Goal: Communication & Community: Answer question/provide support

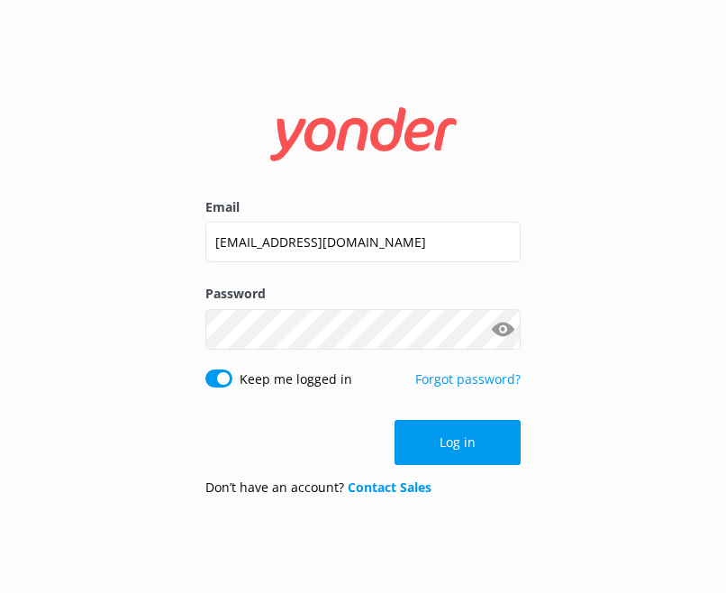
click at [461, 438] on button "Log in" at bounding box center [457, 442] width 126 height 45
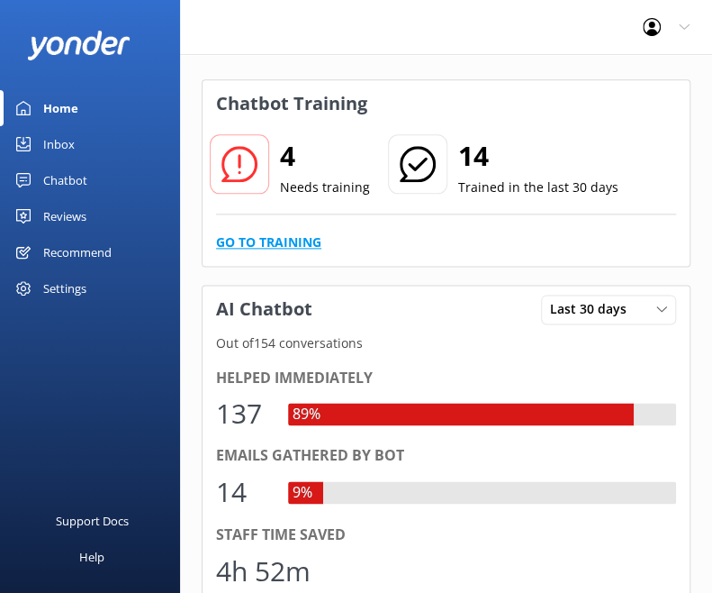
scroll to position [540, 0]
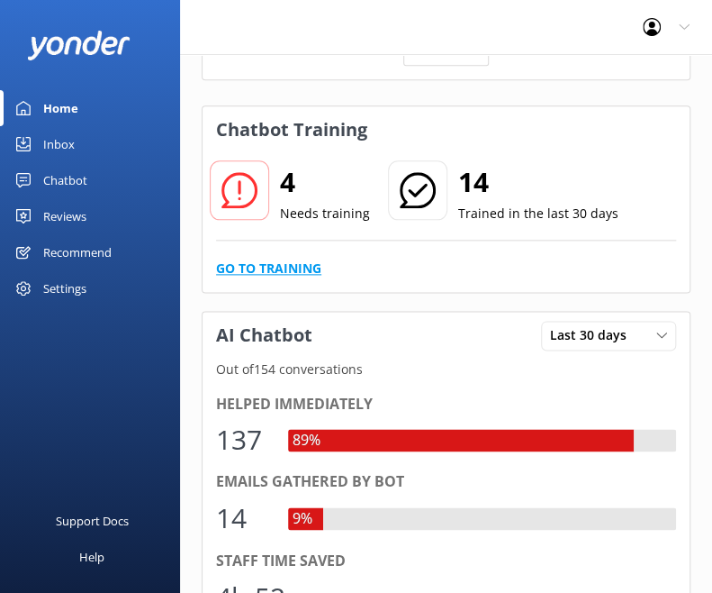
click at [276, 266] on link "Go to Training" at bounding box center [268, 268] width 105 height 20
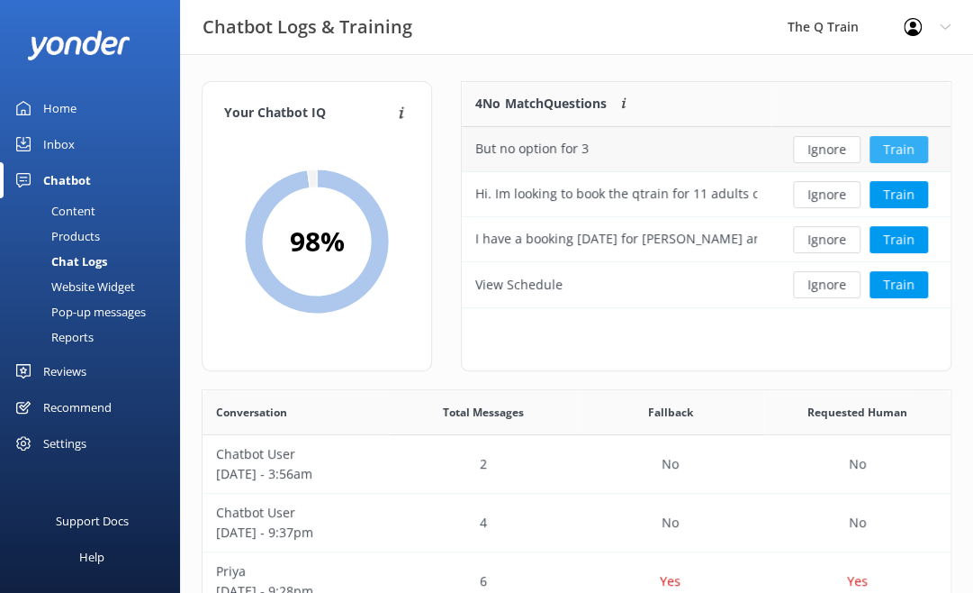
click at [725, 152] on button "Train" at bounding box center [899, 149] width 59 height 27
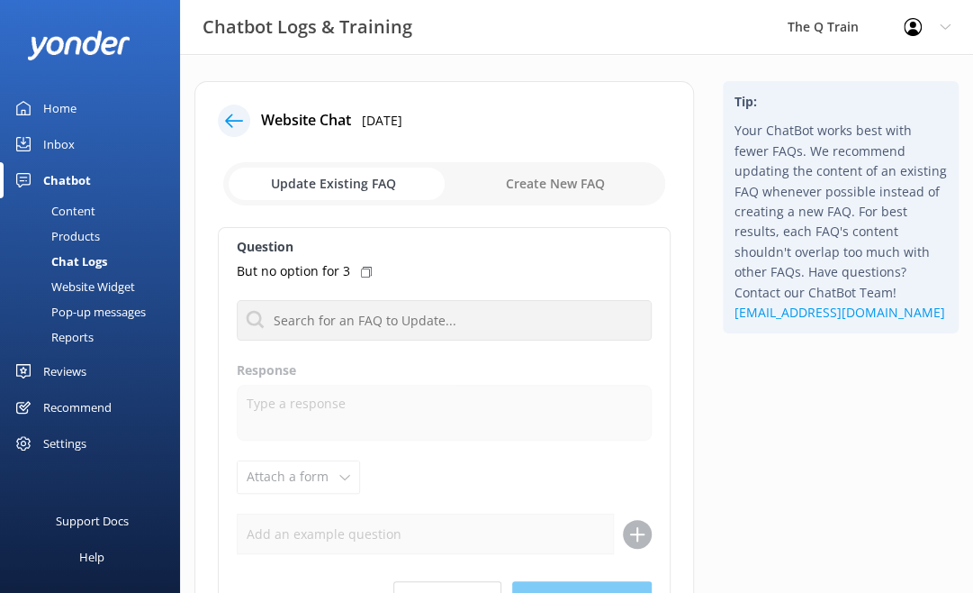
click at [232, 129] on div at bounding box center [234, 120] width 32 height 32
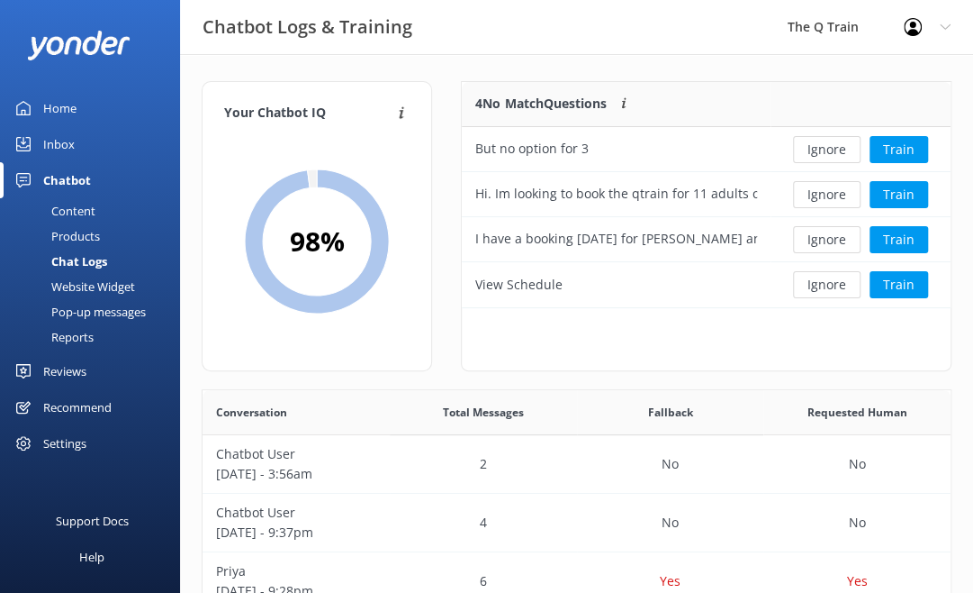
click at [12, 239] on div "Products" at bounding box center [55, 235] width 89 height 25
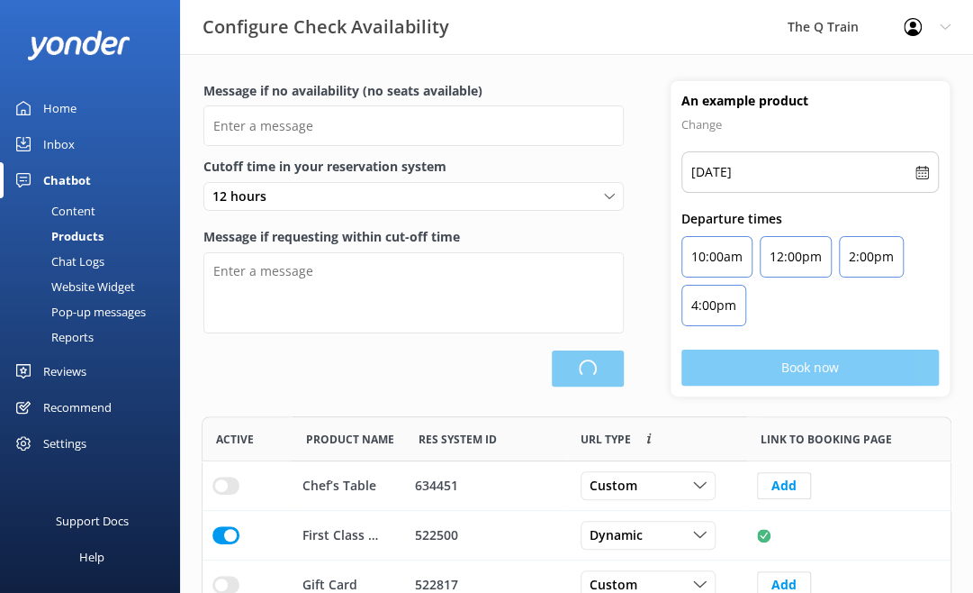
type input "Please choose another date."
type textarea "Please see live availability here: [URL][DOMAIN_NAME]"
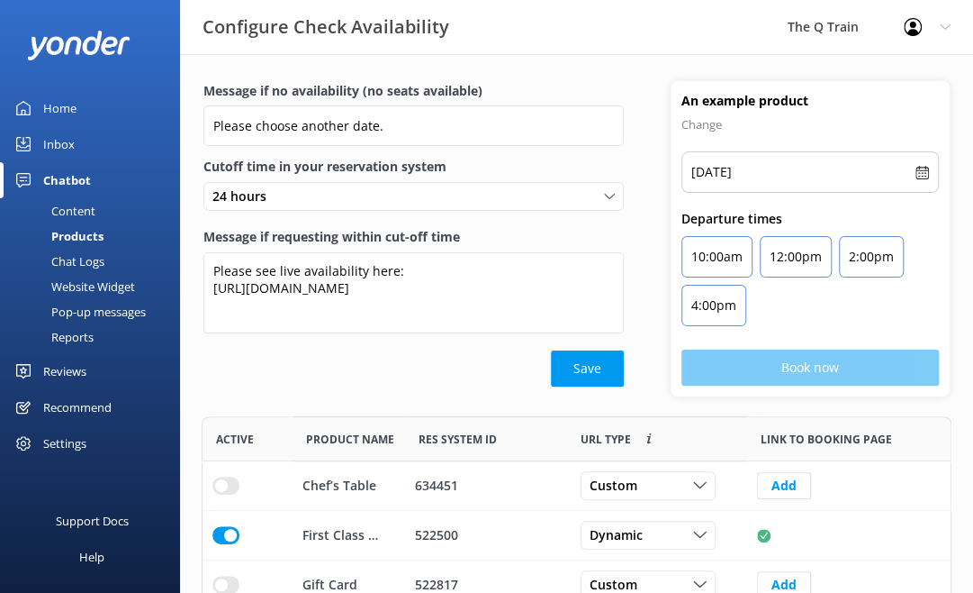
click at [85, 207] on div "Content" at bounding box center [53, 210] width 85 height 25
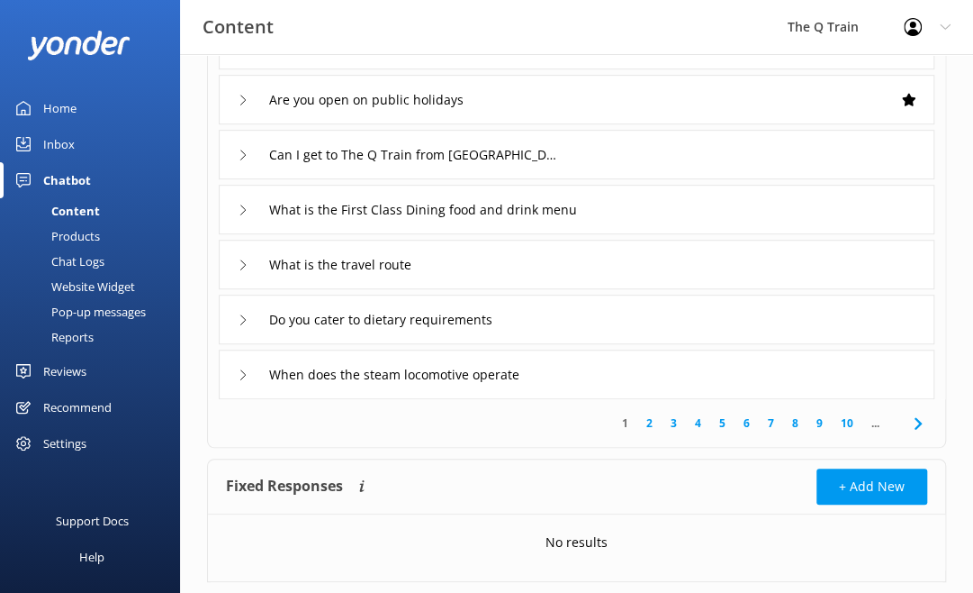
click at [69, 98] on div "Home" at bounding box center [59, 108] width 33 height 36
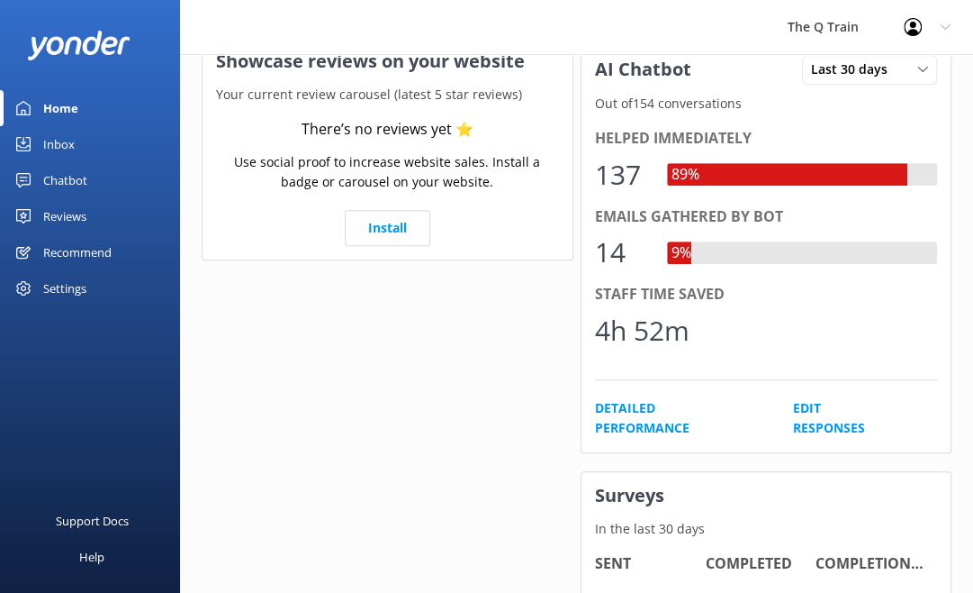
click at [55, 148] on div "Inbox" at bounding box center [59, 144] width 32 height 36
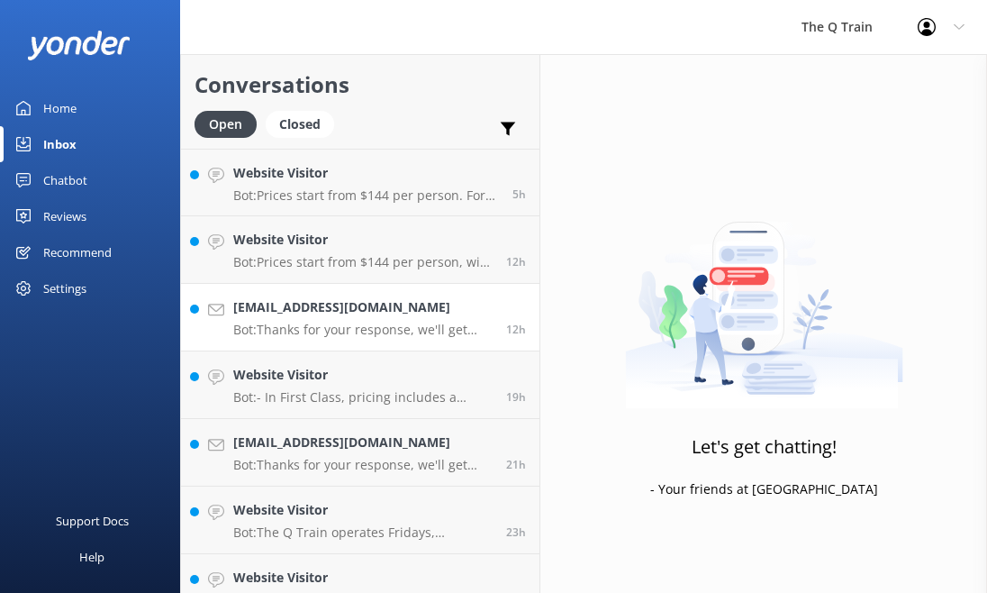
click at [330, 318] on div "[EMAIL_ADDRESS][DOMAIN_NAME] Bot: Thanks for your response, we'll get back to y…" at bounding box center [362, 317] width 259 height 40
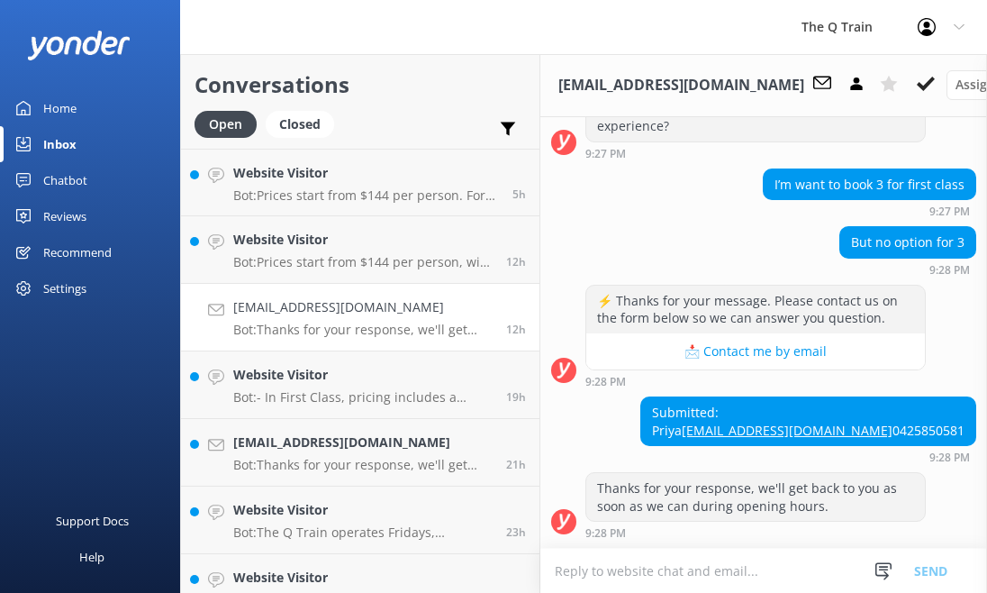
scroll to position [369, 0]
click at [725, 87] on use at bounding box center [926, 84] width 18 height 14
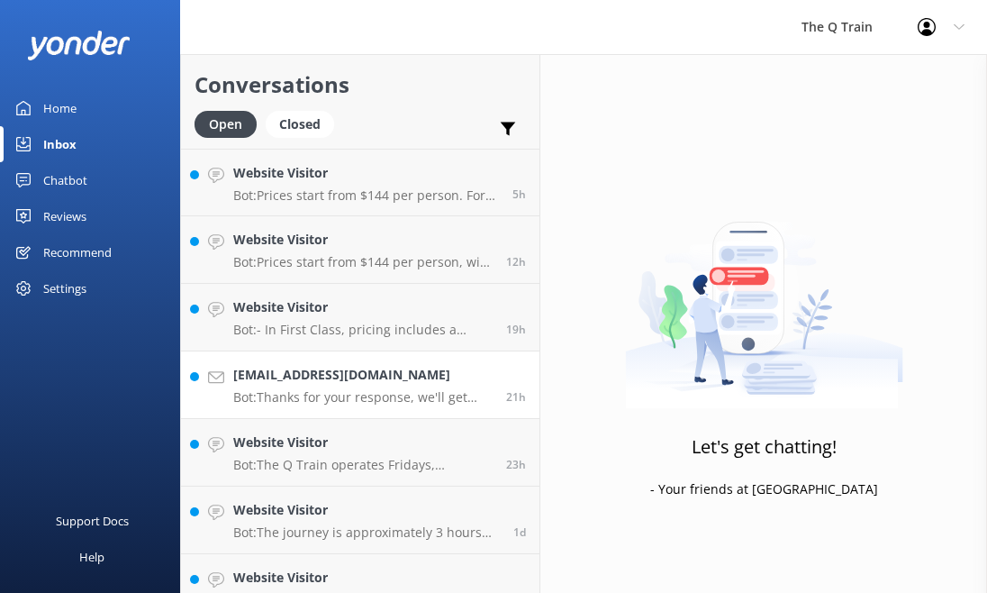
click at [336, 376] on h4 "[EMAIL_ADDRESS][DOMAIN_NAME]" at bounding box center [362, 375] width 259 height 20
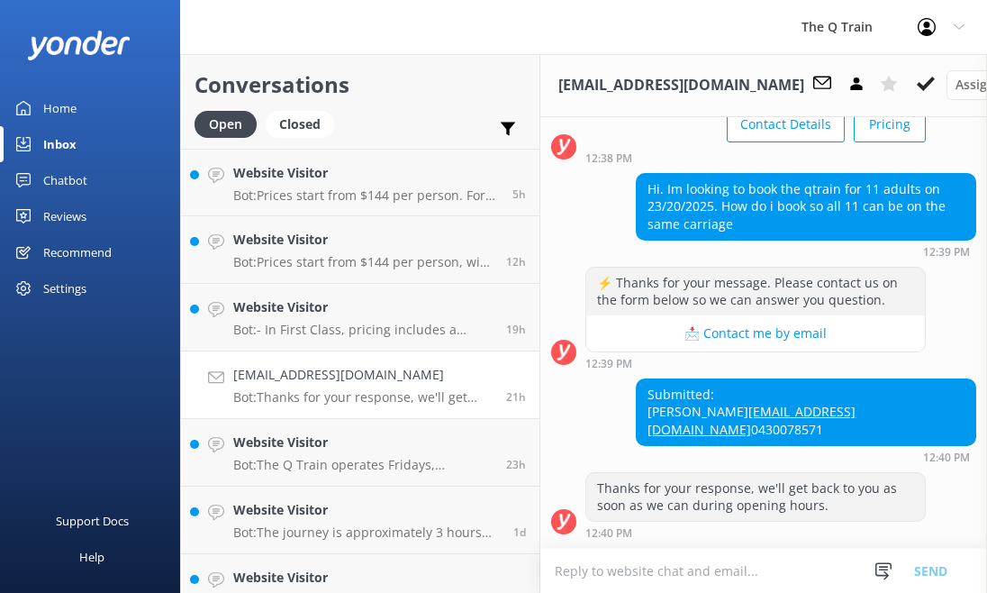
scroll to position [214, 0]
click at [725, 85] on icon at bounding box center [926, 84] width 18 height 18
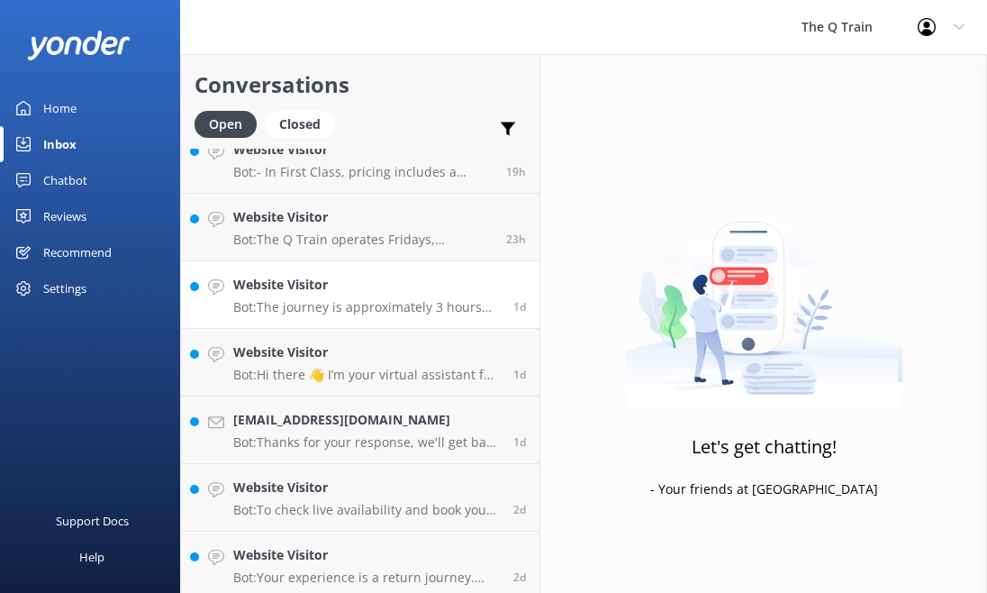
scroll to position [180, 0]
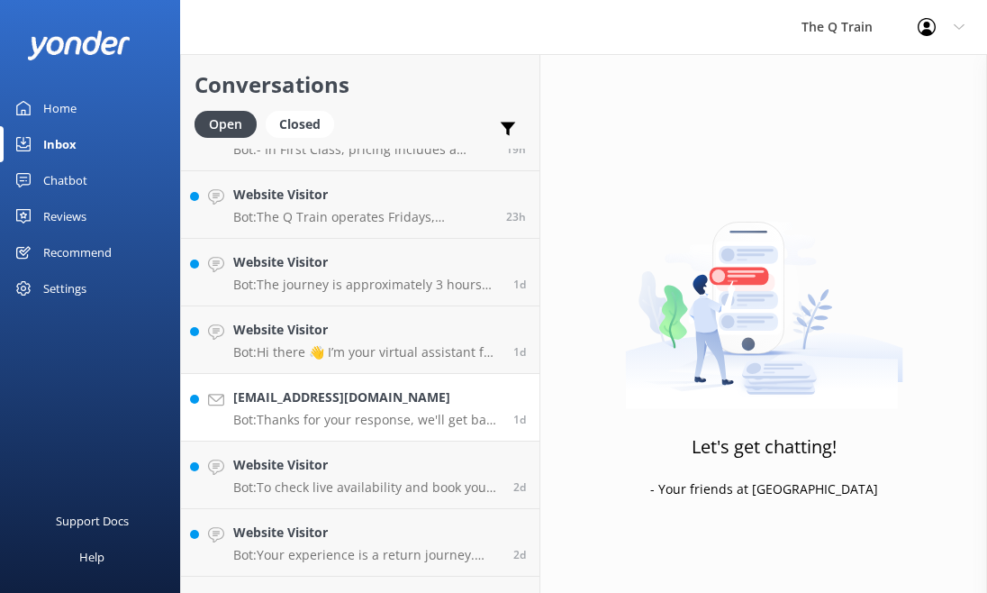
click at [384, 405] on h4 "[EMAIL_ADDRESS][DOMAIN_NAME]" at bounding box center [366, 397] width 267 height 20
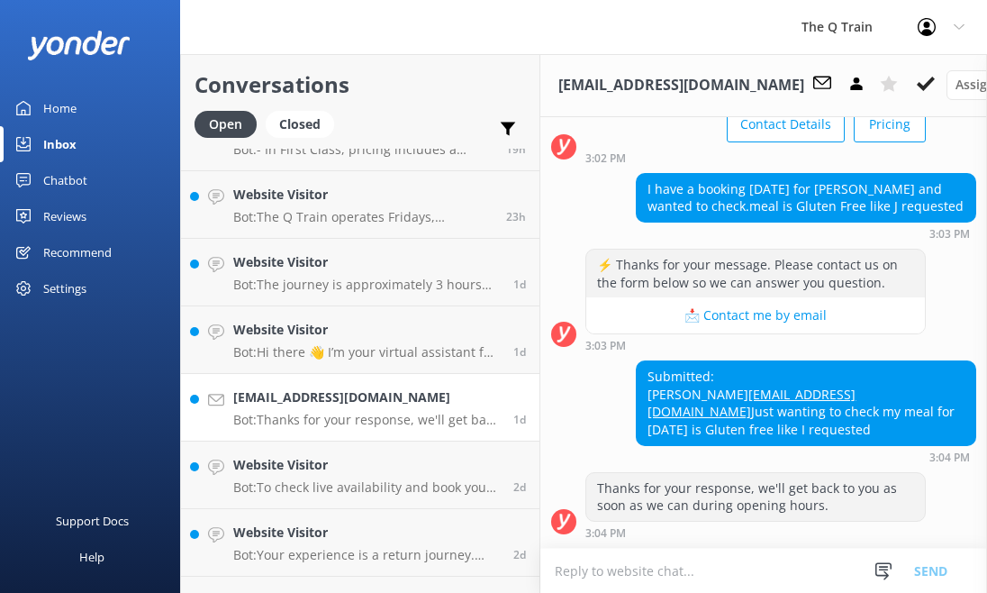
scroll to position [214, 0]
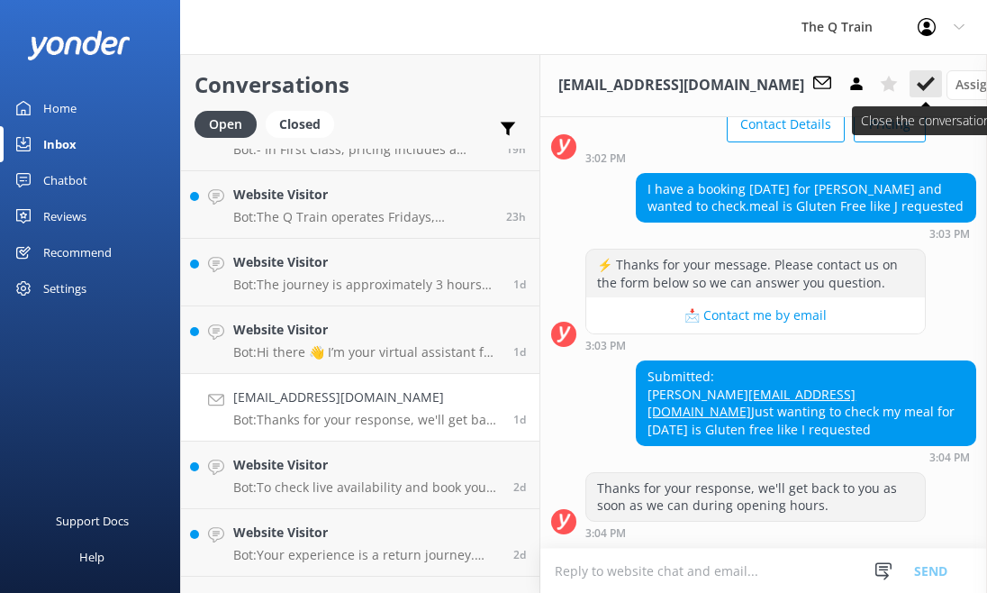
click at [725, 85] on use at bounding box center [926, 84] width 18 height 14
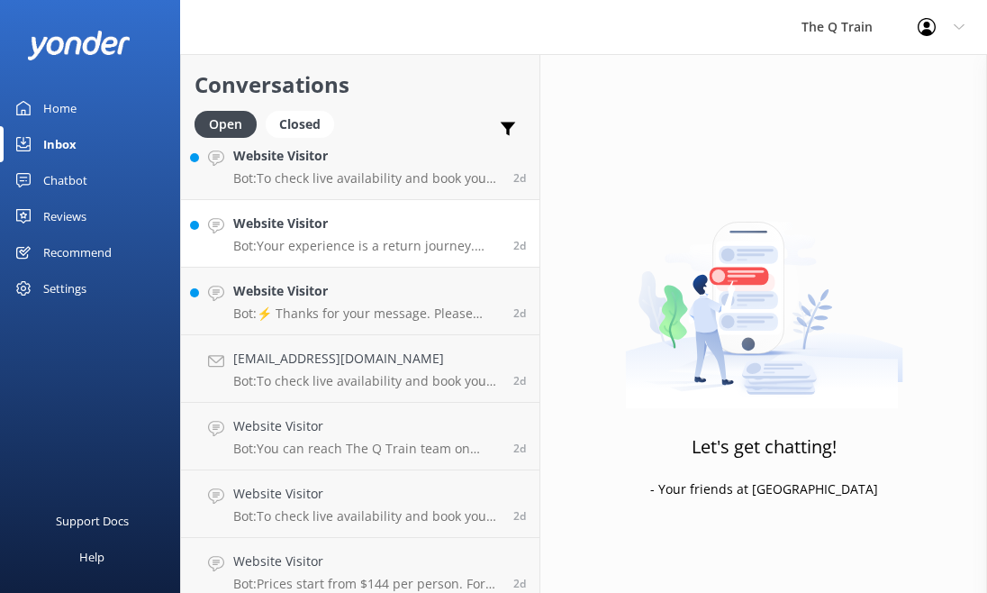
scroll to position [450, 0]
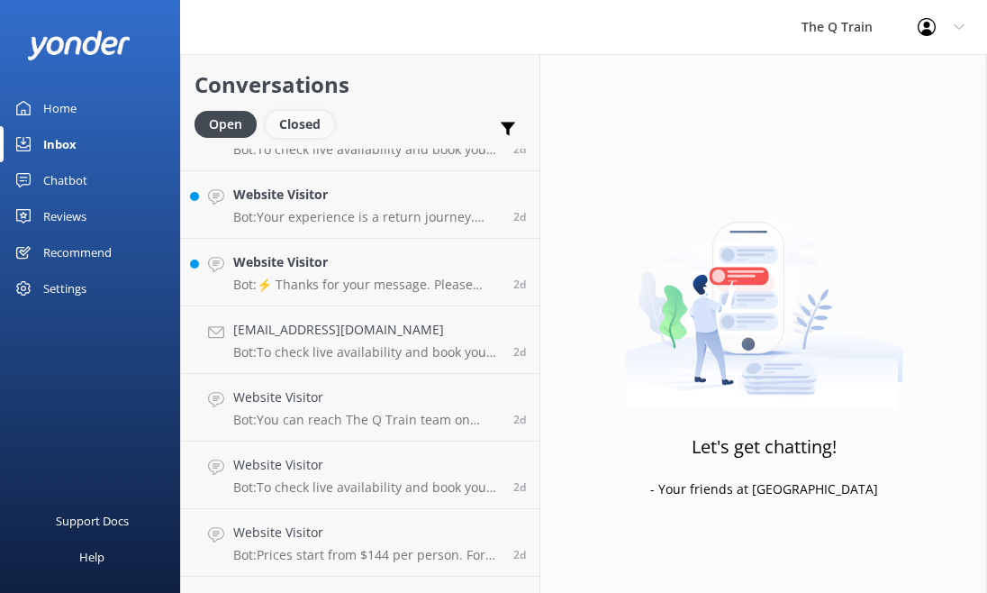
click at [296, 129] on div "Closed" at bounding box center [300, 124] width 68 height 27
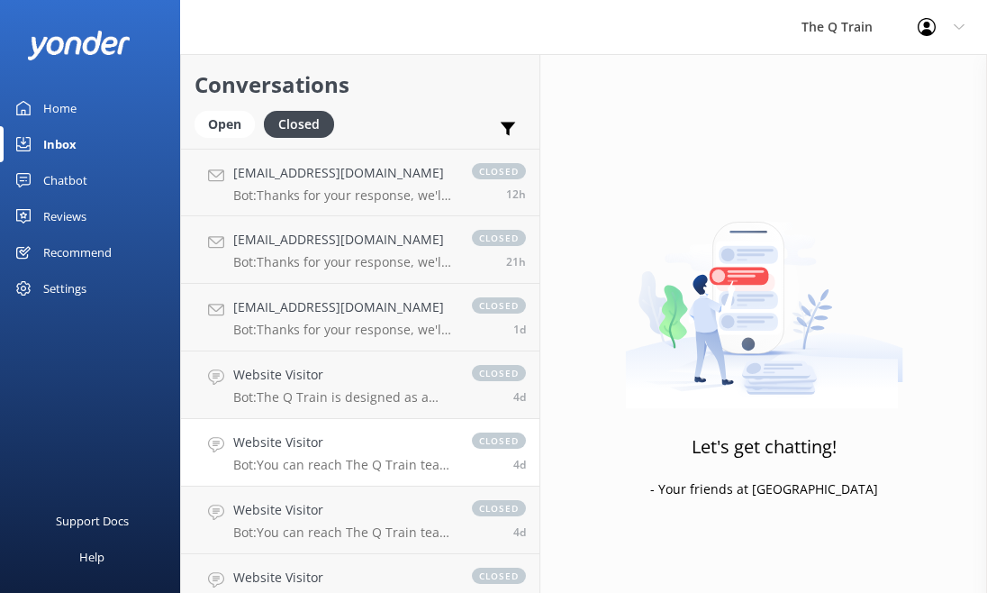
click at [393, 458] on p "Bot: You can reach The Q Train team on [PHONE_NUMBER] or email [EMAIL_ADDRESS][…" at bounding box center [343, 465] width 221 height 16
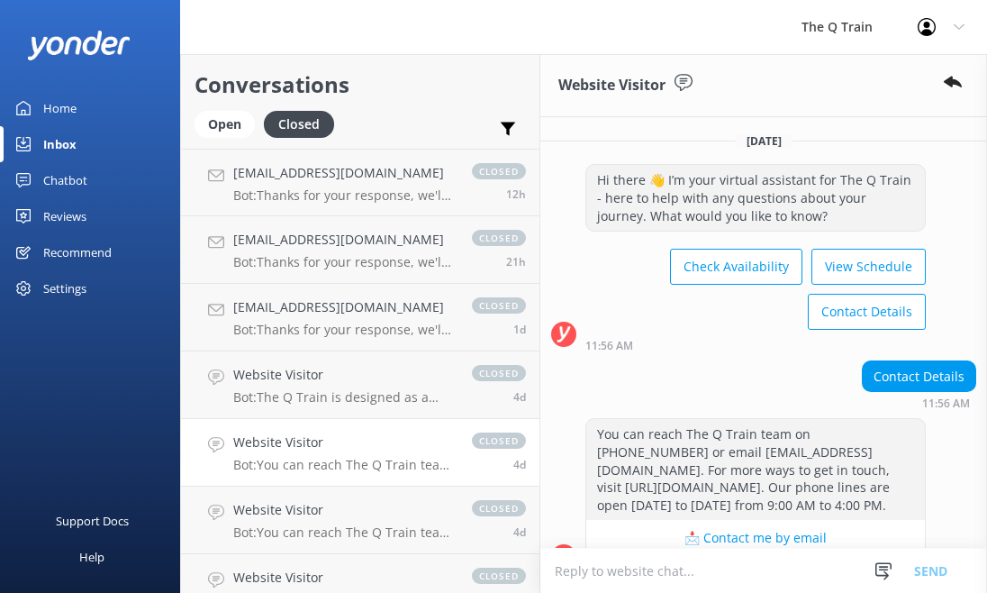
scroll to position [137, 0]
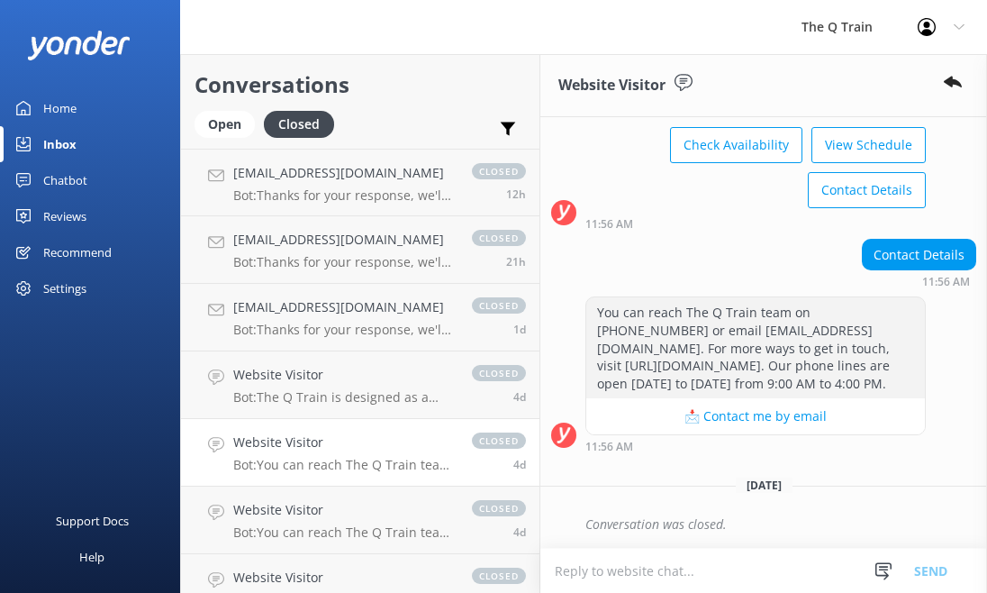
click at [13, 453] on div "Support Docs Help" at bounding box center [90, 458] width 180 height 268
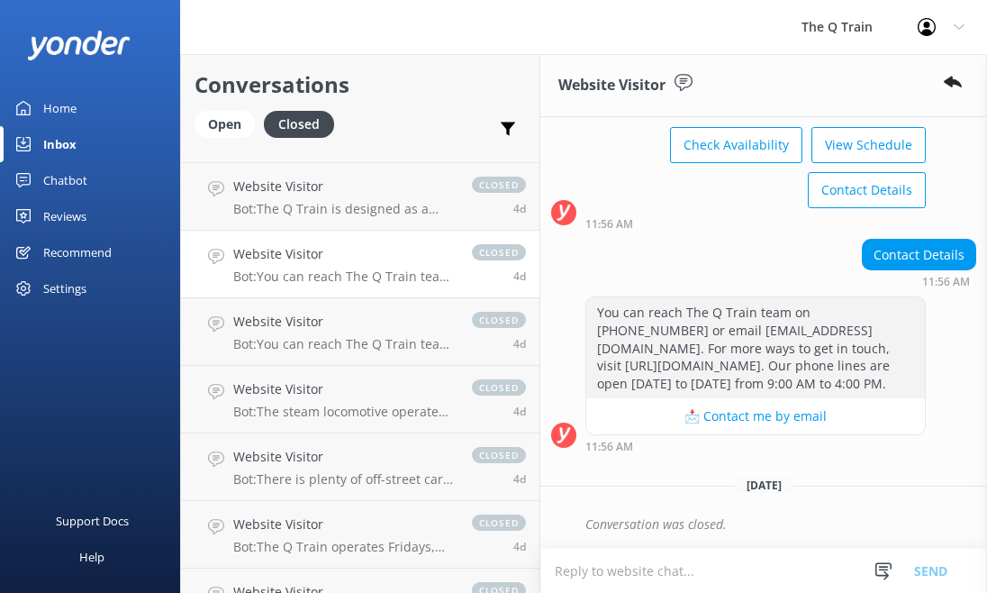
scroll to position [0, 0]
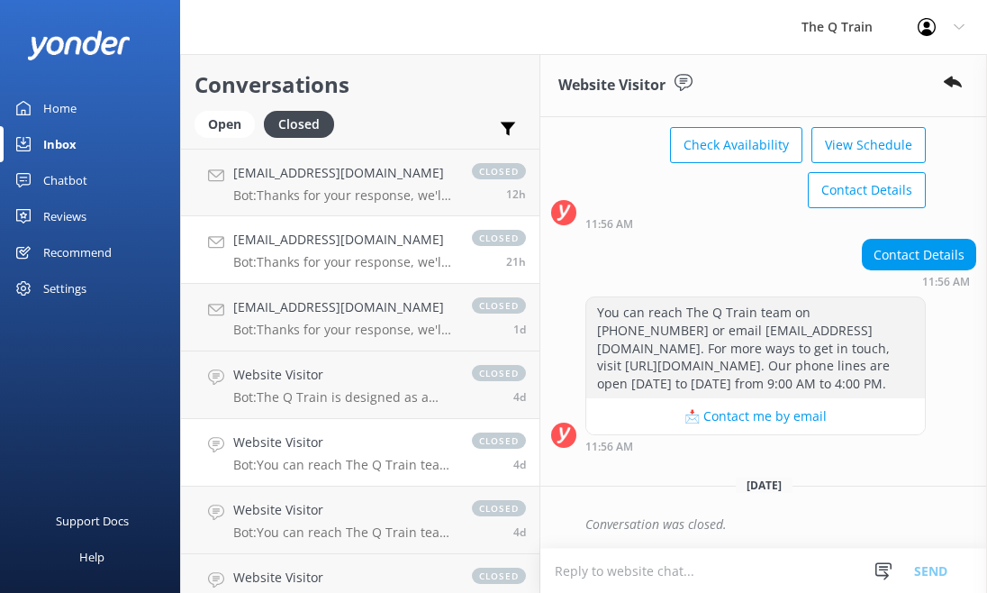
click at [326, 248] on h4 "[EMAIL_ADDRESS][DOMAIN_NAME]" at bounding box center [343, 240] width 221 height 20
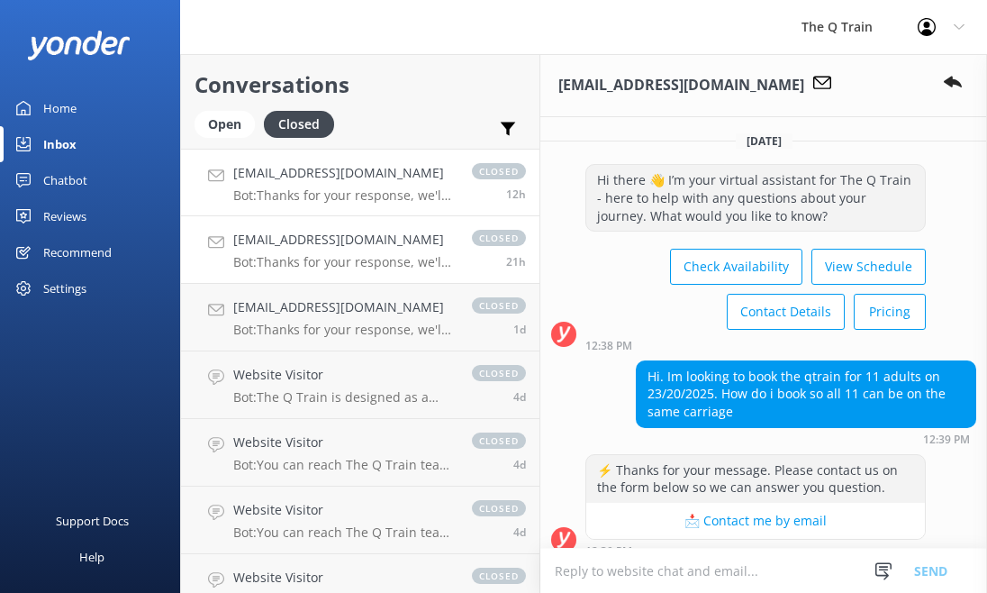
click at [316, 192] on p "Bot: Thanks for your response, we'll get back to you as soon as we can during o…" at bounding box center [343, 195] width 221 height 16
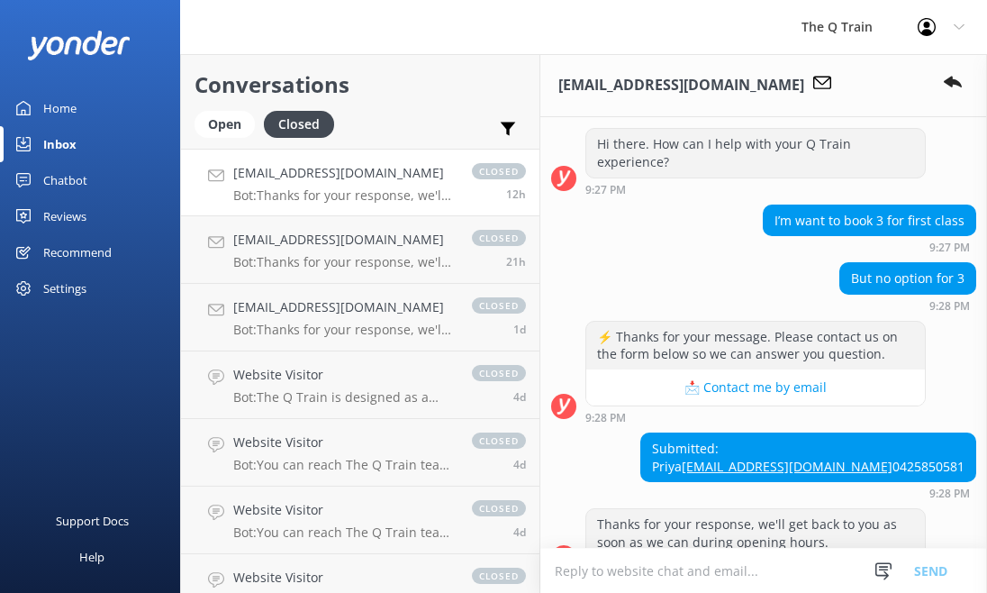
scroll to position [442, 0]
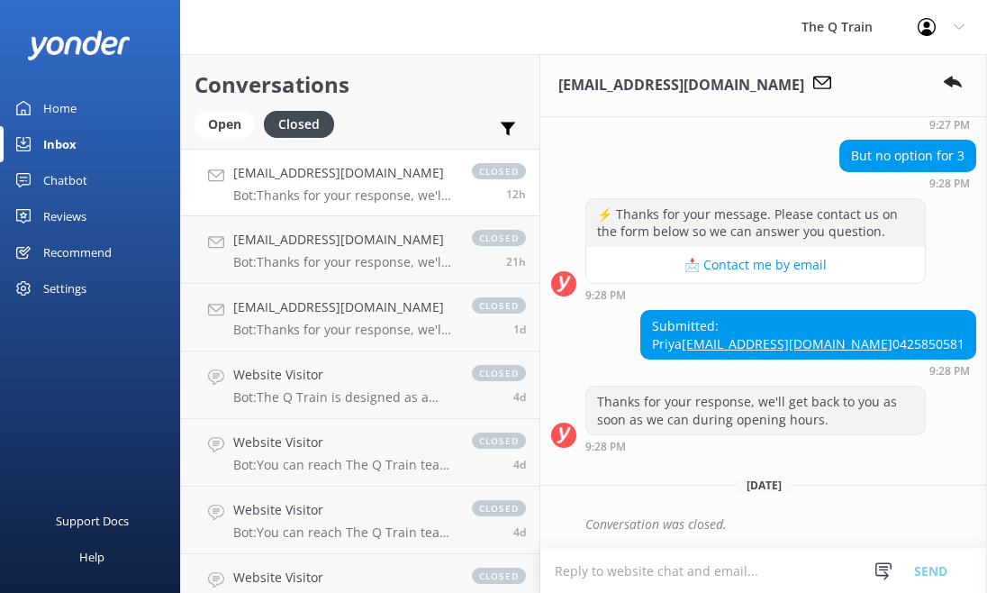
click at [31, 383] on div "Support Docs Help" at bounding box center [90, 458] width 180 height 268
